Goal: Transaction & Acquisition: Obtain resource

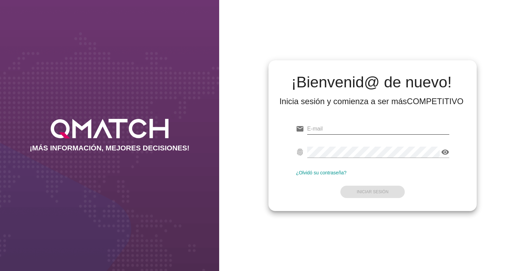
click at [321, 130] on input "email" at bounding box center [378, 128] width 142 height 11
paste input "[PERSON_NAME][EMAIL_ADDRESS][DOMAIN_NAME]"
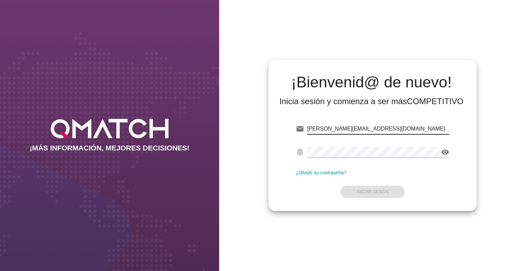
type input "[PERSON_NAME][EMAIL_ADDRESS][DOMAIN_NAME]"
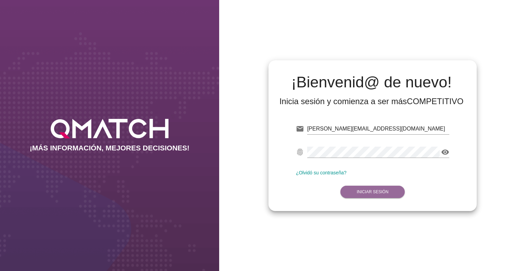
click at [372, 189] on strong "Iniciar Sesión" at bounding box center [373, 191] width 32 height 5
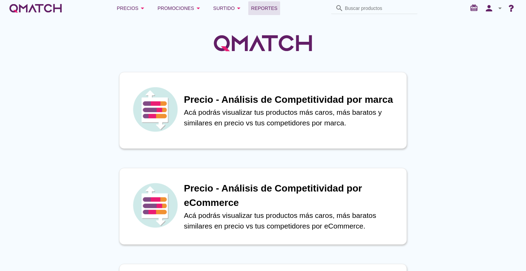
click at [276, 10] on span "Reportes" at bounding box center [264, 8] width 26 height 8
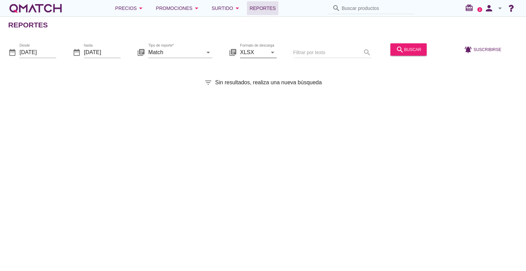
click at [272, 53] on icon "arrow_drop_down" at bounding box center [272, 52] width 8 height 8
click at [251, 83] on div "CSV" at bounding box center [259, 85] width 26 height 8
type input "CSV"
click at [194, 49] on input "Match" at bounding box center [175, 52] width 54 height 11
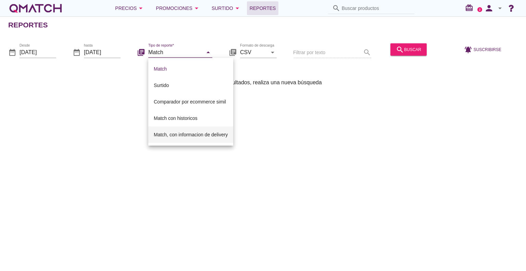
click at [188, 133] on div "Match, con informacion de delivery" at bounding box center [191, 134] width 74 height 8
type input "Match, con informacion de delivery"
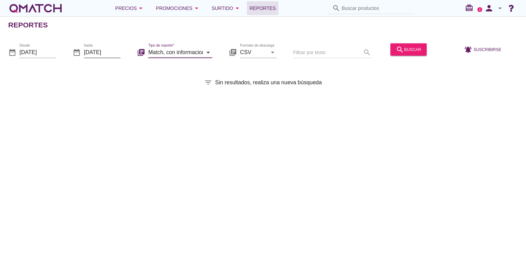
click at [113, 52] on input "[DATE]" at bounding box center [102, 52] width 37 height 11
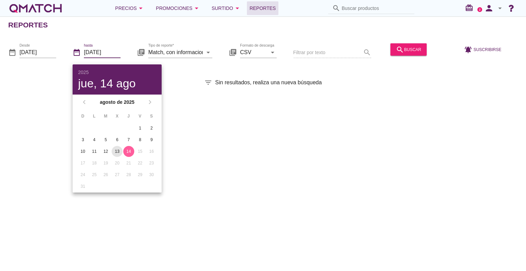
click at [118, 150] on div "13" at bounding box center [117, 151] width 11 height 6
type input "[DATE]"
click at [52, 52] on input "[DATE]" at bounding box center [38, 52] width 37 height 11
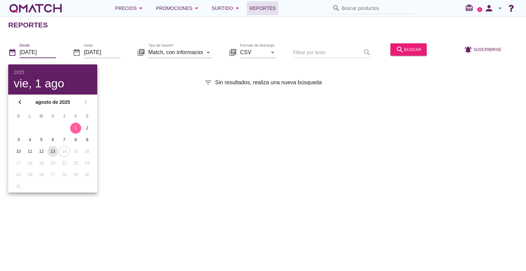
click at [54, 150] on div "13" at bounding box center [52, 151] width 11 height 6
type input "[DATE]"
click at [52, 150] on div "13" at bounding box center [52, 151] width 11 height 6
click at [449, 149] on div "Reportes date_range Desde [DATE] date_range hasta [DATE] library_books Tipo de …" at bounding box center [263, 143] width 526 height 254
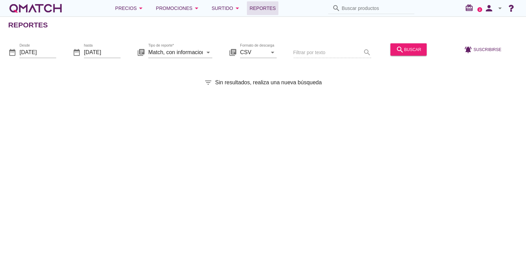
click at [462, 151] on div "Reportes date_range Desde [DATE] date_range hasta [DATE] library_books Tipo de …" at bounding box center [263, 143] width 526 height 254
click at [412, 49] on div "search buscar" at bounding box center [408, 49] width 25 height 8
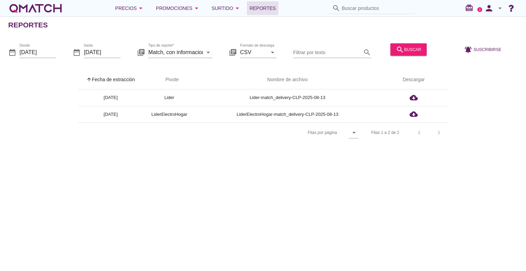
click at [448, 186] on div "Reportes date_range Desde [DATE] date_range hasta [DATE] library_books Tipo de …" at bounding box center [263, 143] width 526 height 254
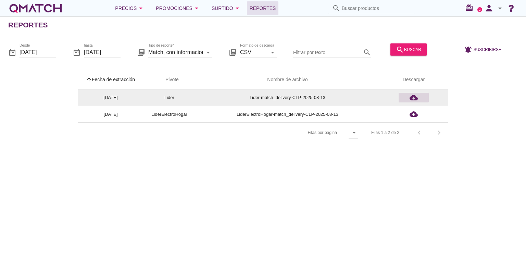
click at [414, 97] on icon "cloud_download" at bounding box center [414, 97] width 8 height 8
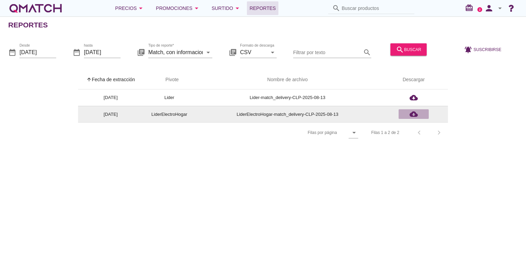
click at [416, 114] on icon "cloud_download" at bounding box center [414, 114] width 8 height 8
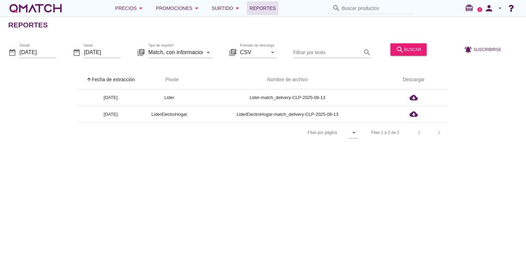
click at [500, 8] on icon "arrow_drop_down" at bounding box center [500, 8] width 8 height 8
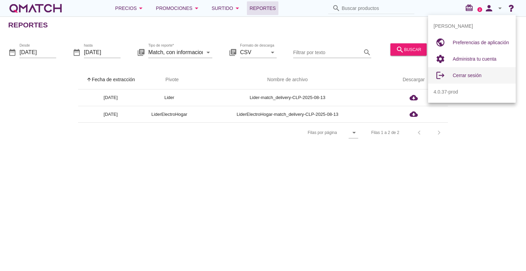
click at [464, 76] on span "Cerrar sesión" at bounding box center [467, 75] width 29 height 5
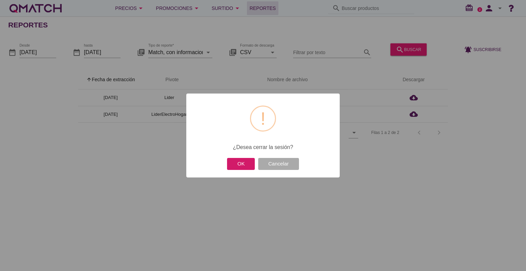
click at [244, 161] on button "OK" at bounding box center [241, 164] width 28 height 12
